Goal: Task Accomplishment & Management: Use online tool/utility

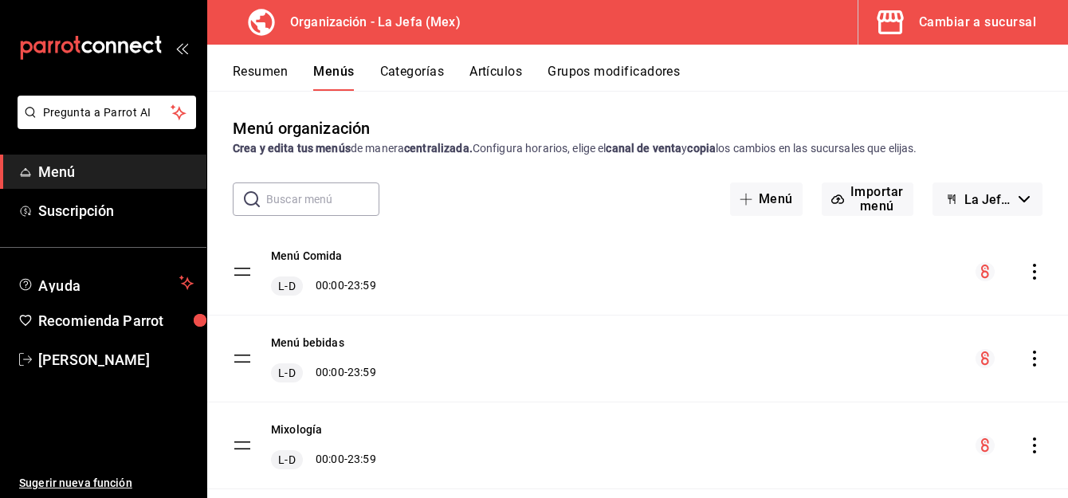
click at [972, 33] on button "Cambiar a sucursal" at bounding box center [956, 22] width 197 height 45
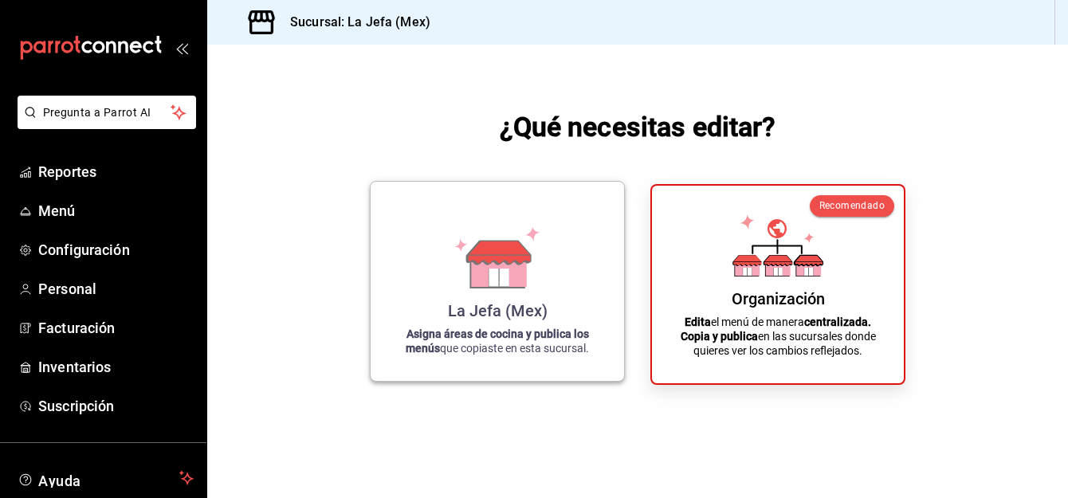
click at [470, 335] on strong "Asigna áreas de cocina y publica los menús" at bounding box center [496, 340] width 183 height 27
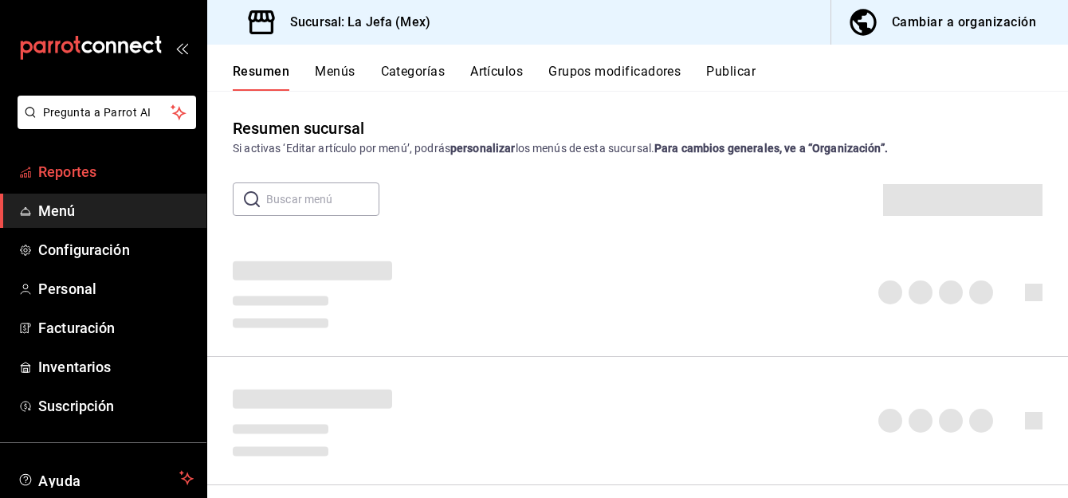
click at [53, 172] on span "Reportes" at bounding box center [115, 172] width 155 height 22
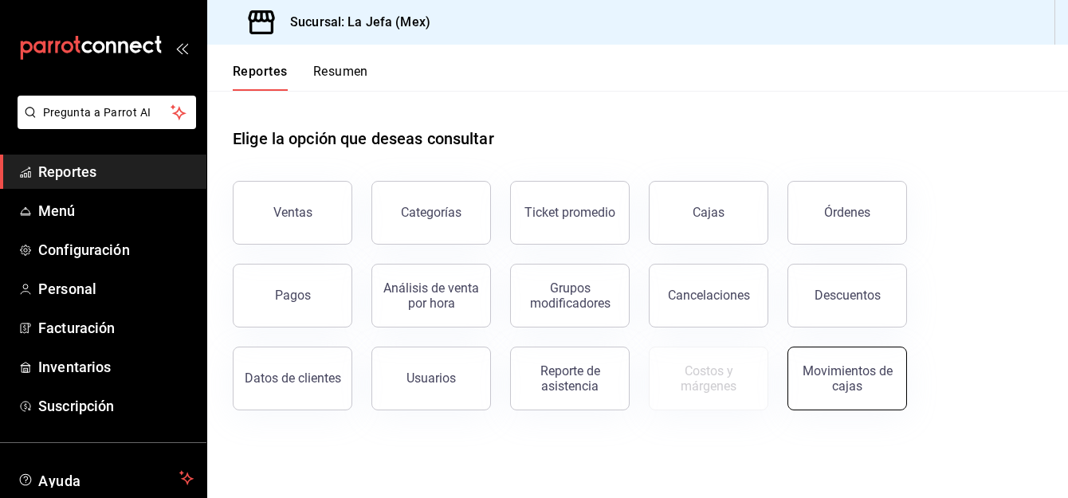
click at [847, 382] on div "Movimientos de cajas" at bounding box center [846, 378] width 99 height 30
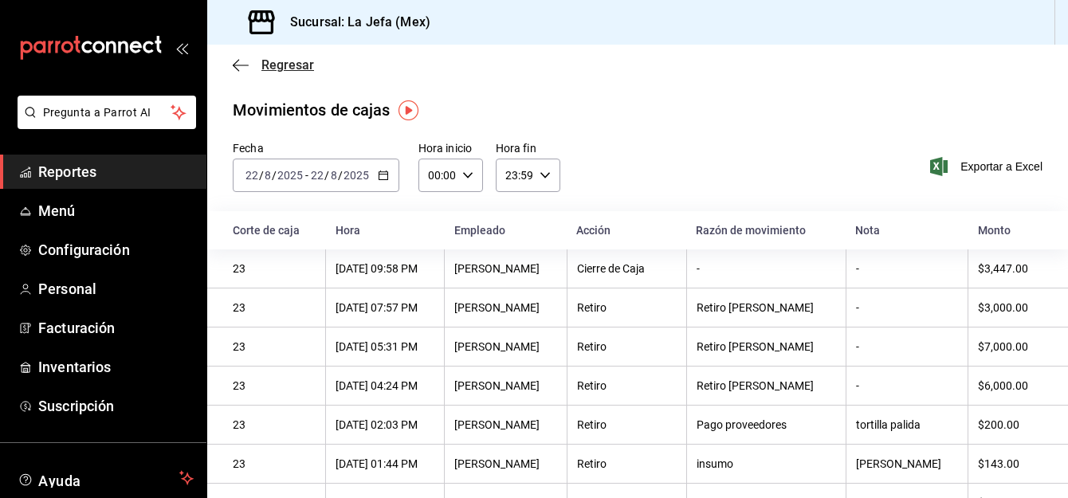
click at [234, 65] on icon "button" at bounding box center [241, 65] width 16 height 1
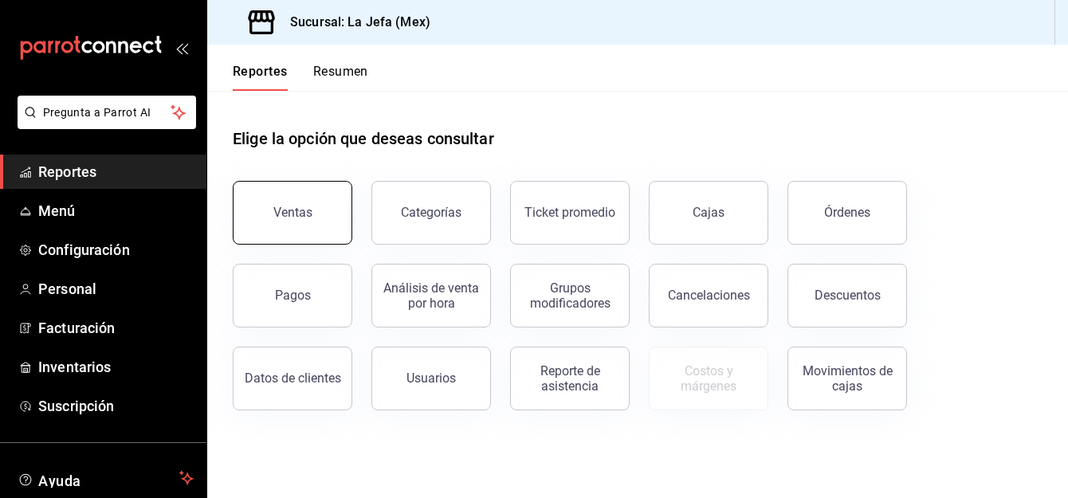
click at [309, 205] on button "Ventas" at bounding box center [292, 213] width 119 height 64
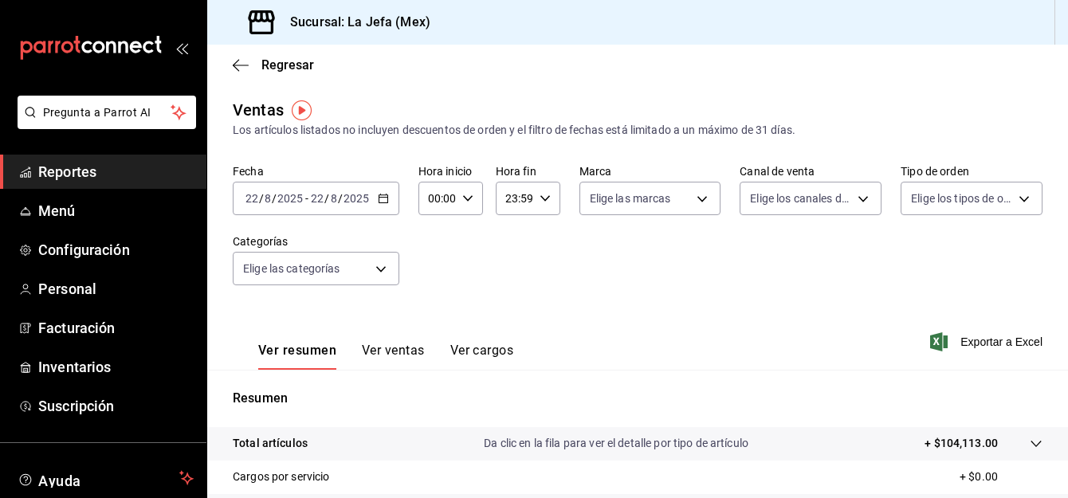
click at [396, 351] on button "Ver ventas" at bounding box center [393, 356] width 63 height 27
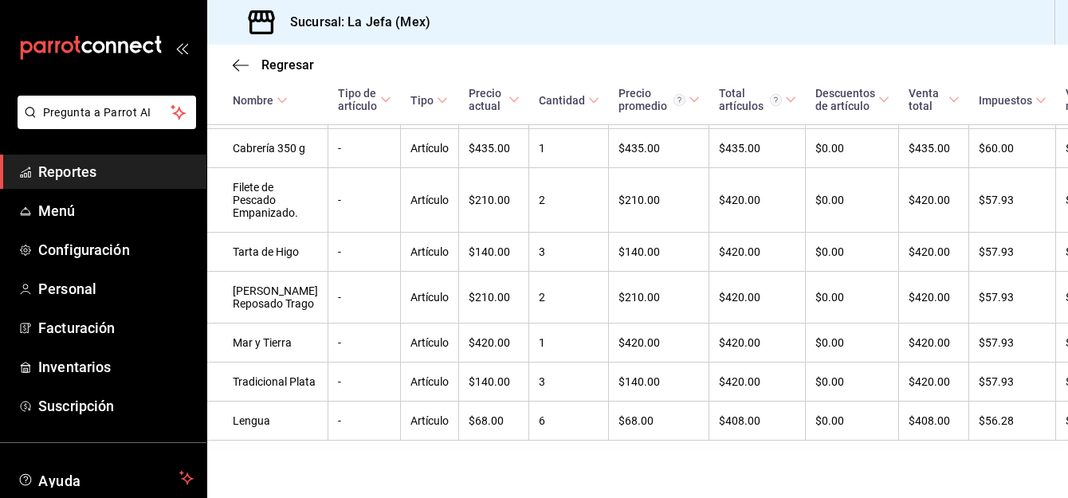
scroll to position [3726, 0]
click at [609, 129] on td "$110.00" at bounding box center [659, 97] width 100 height 65
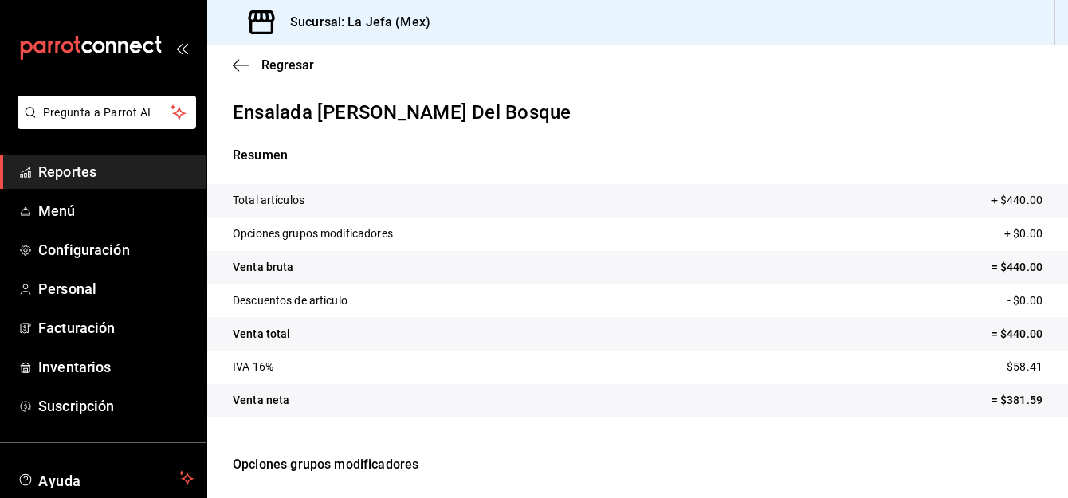
click at [51, 166] on span "Reportes" at bounding box center [115, 172] width 155 height 22
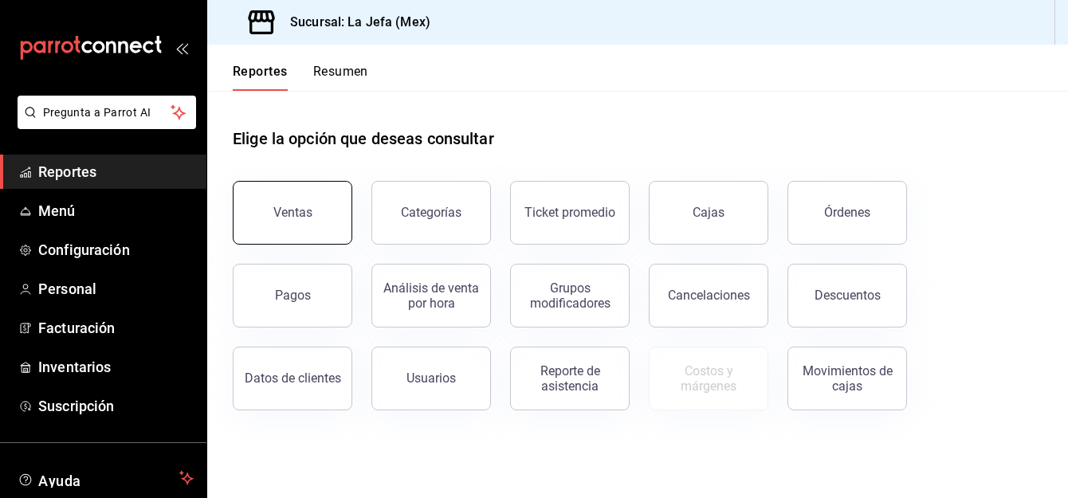
click at [288, 230] on button "Ventas" at bounding box center [292, 213] width 119 height 64
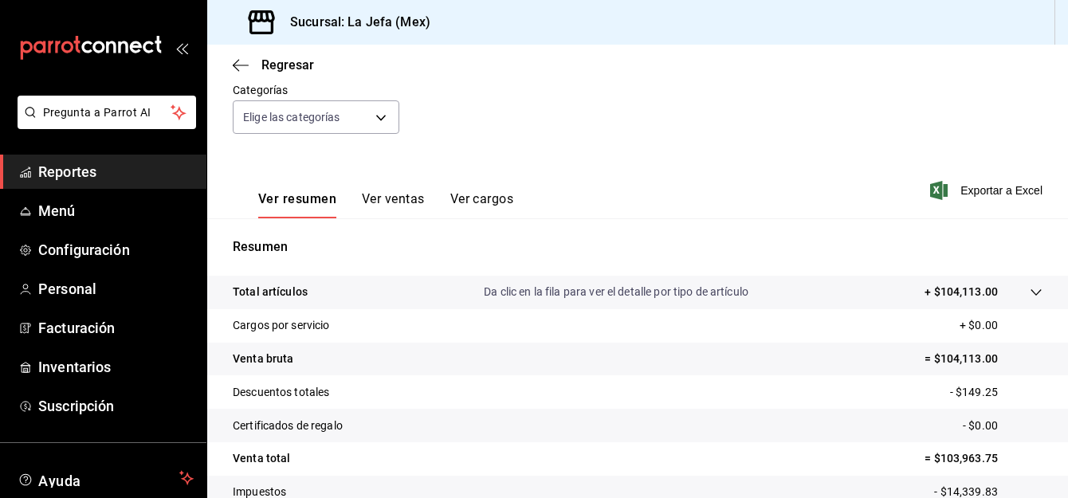
scroll to position [262, 0]
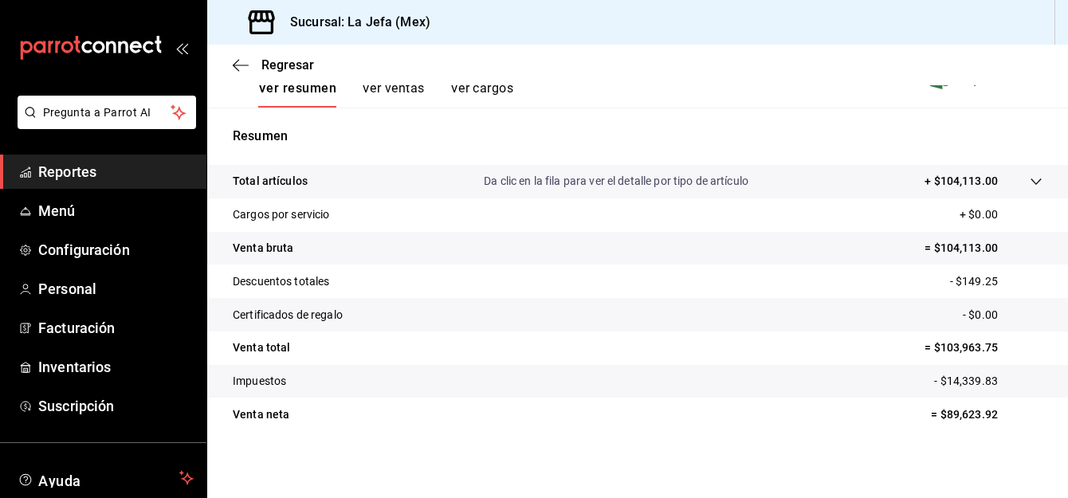
click at [390, 85] on button "Ver ventas" at bounding box center [393, 93] width 63 height 27
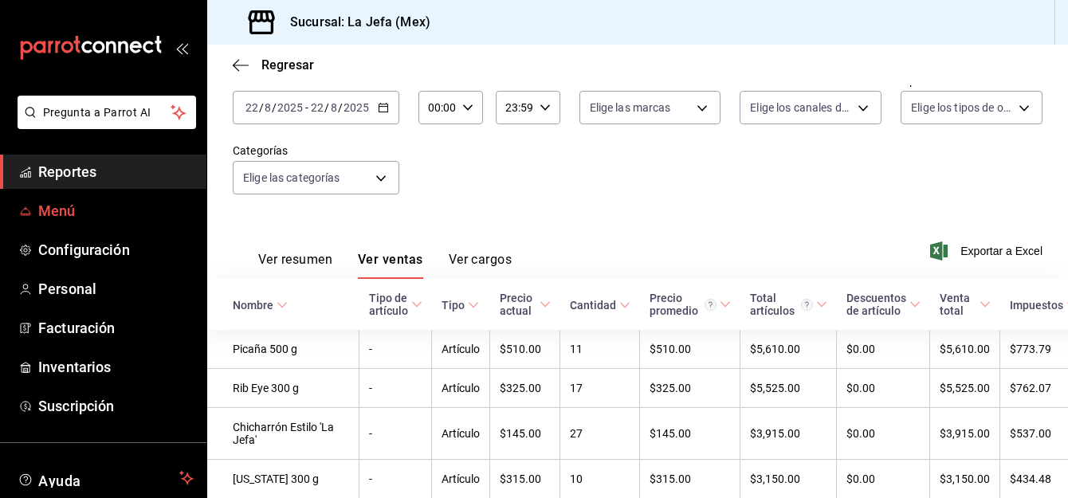
scroll to position [245, 0]
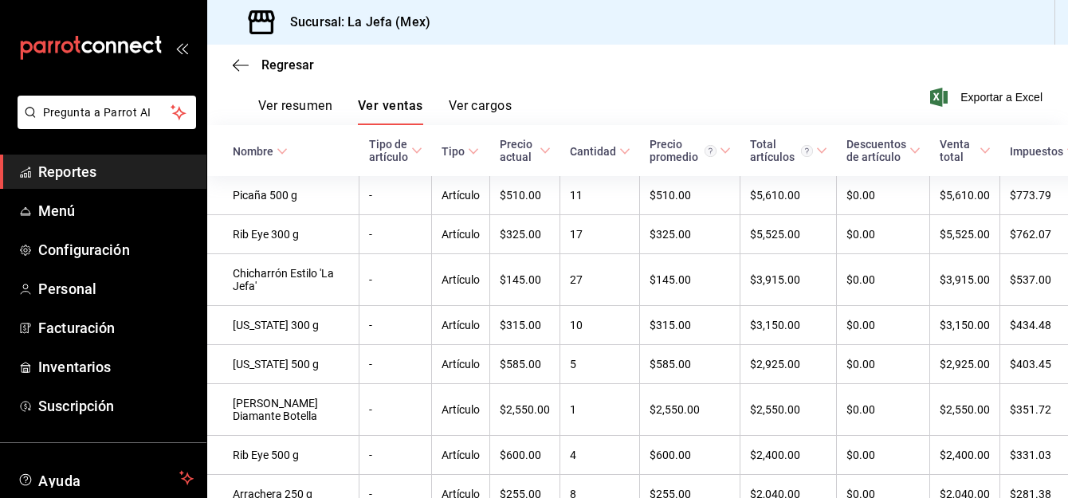
click at [53, 173] on span "Reportes" at bounding box center [115, 172] width 155 height 22
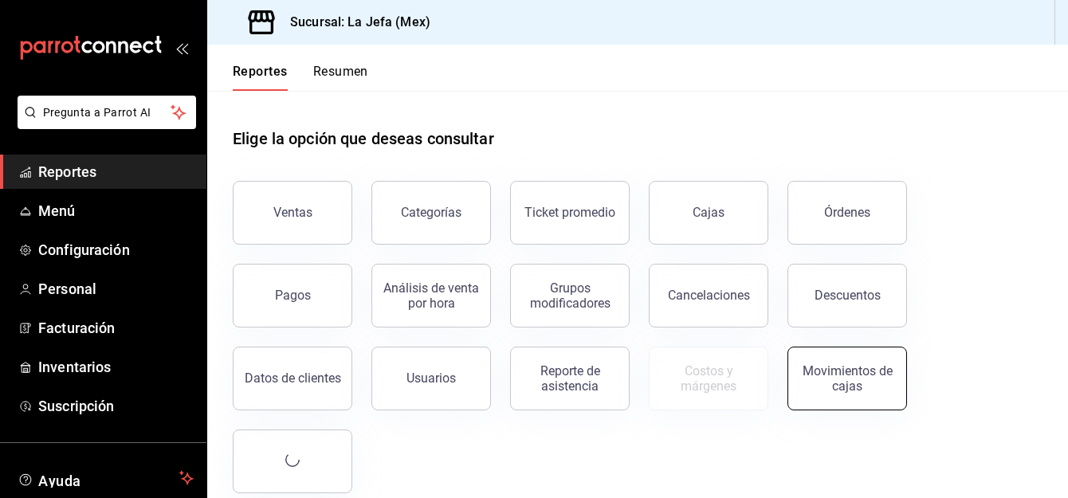
click at [856, 352] on button "Movimientos de cajas" at bounding box center [846, 379] width 119 height 64
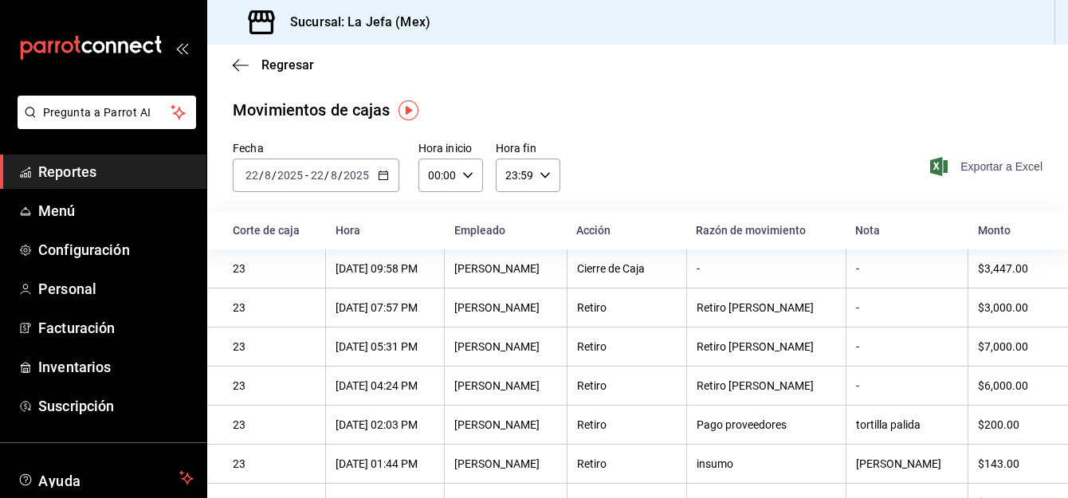
click at [966, 166] on span "Exportar a Excel" at bounding box center [987, 166] width 109 height 19
